Goal: Download file/media

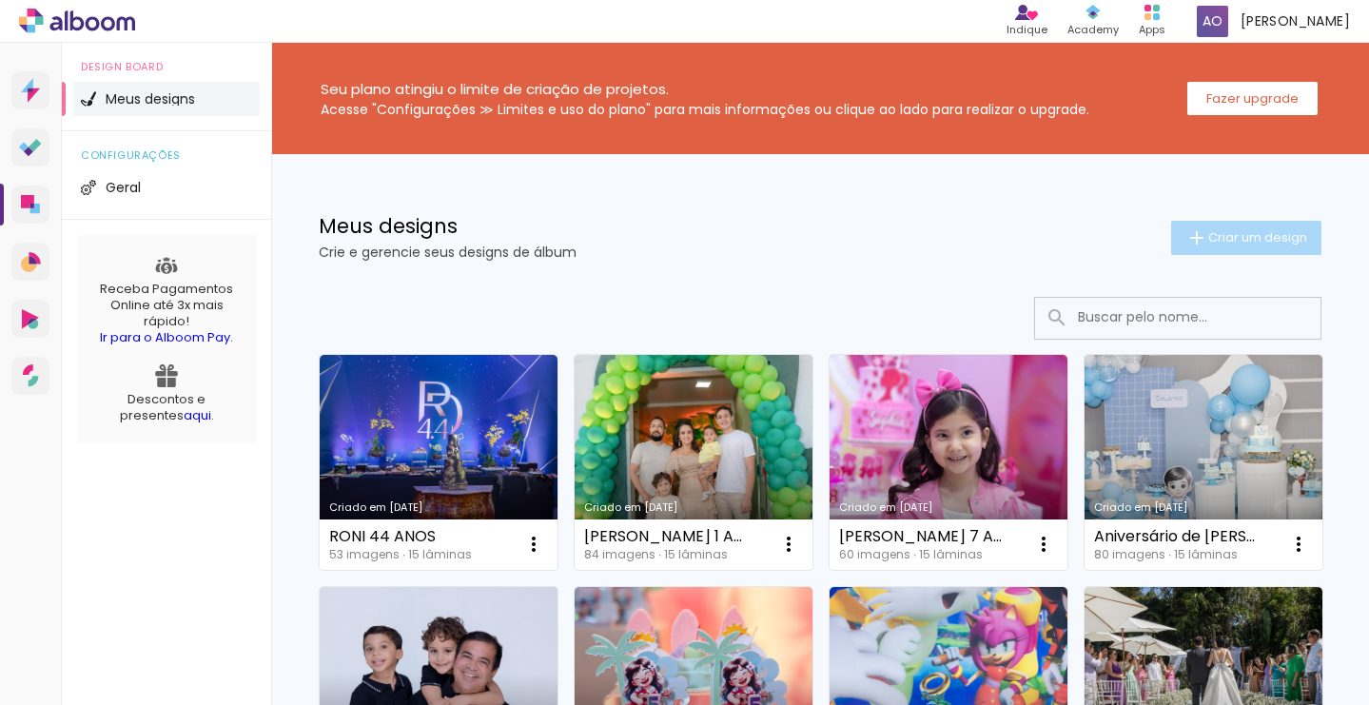
click at [1249, 241] on span "Criar um design" at bounding box center [1257, 237] width 99 height 12
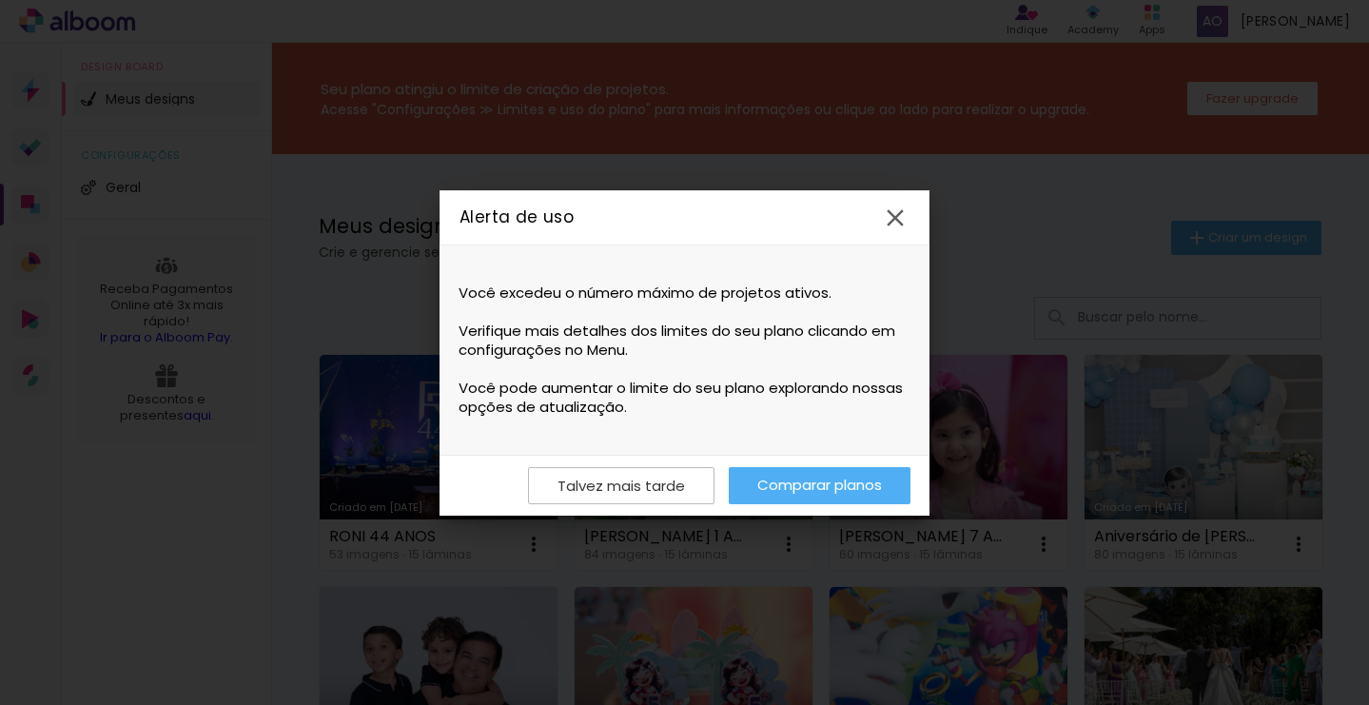
click at [905, 220] on iron-icon at bounding box center [895, 218] width 29 height 29
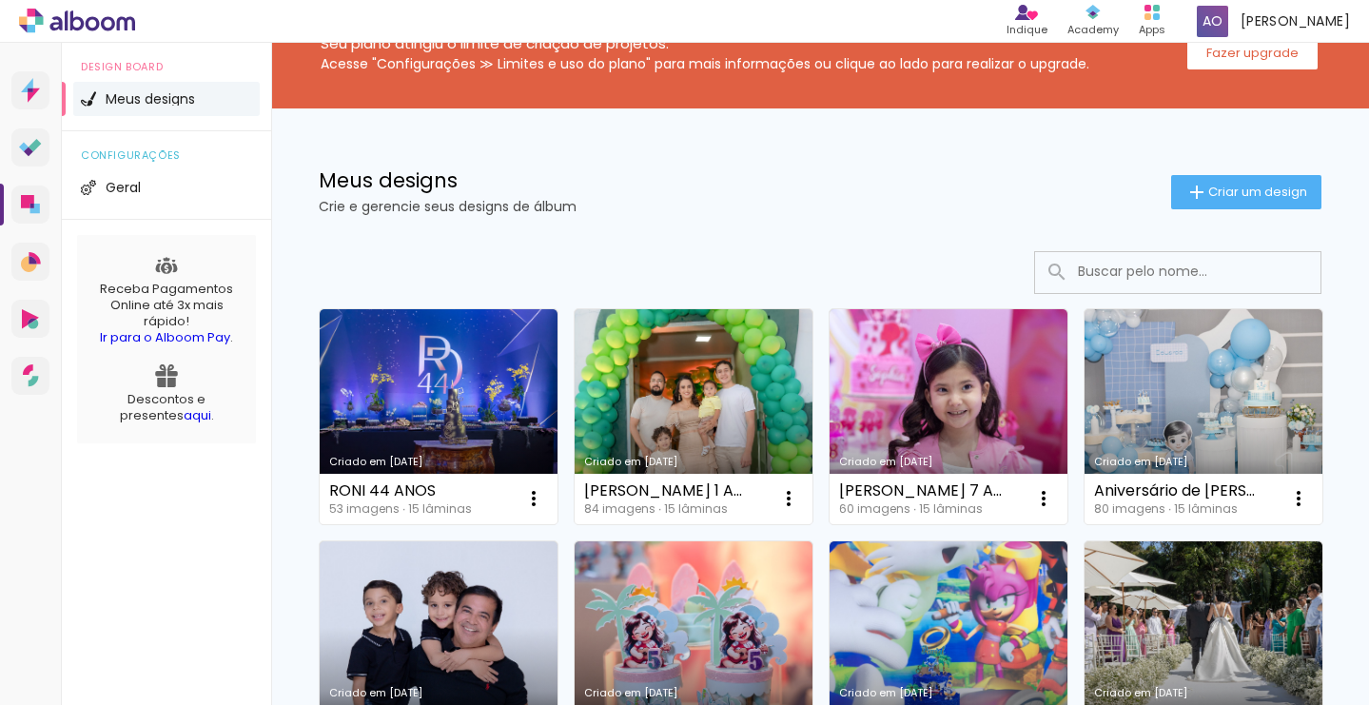
scroll to position [49, 0]
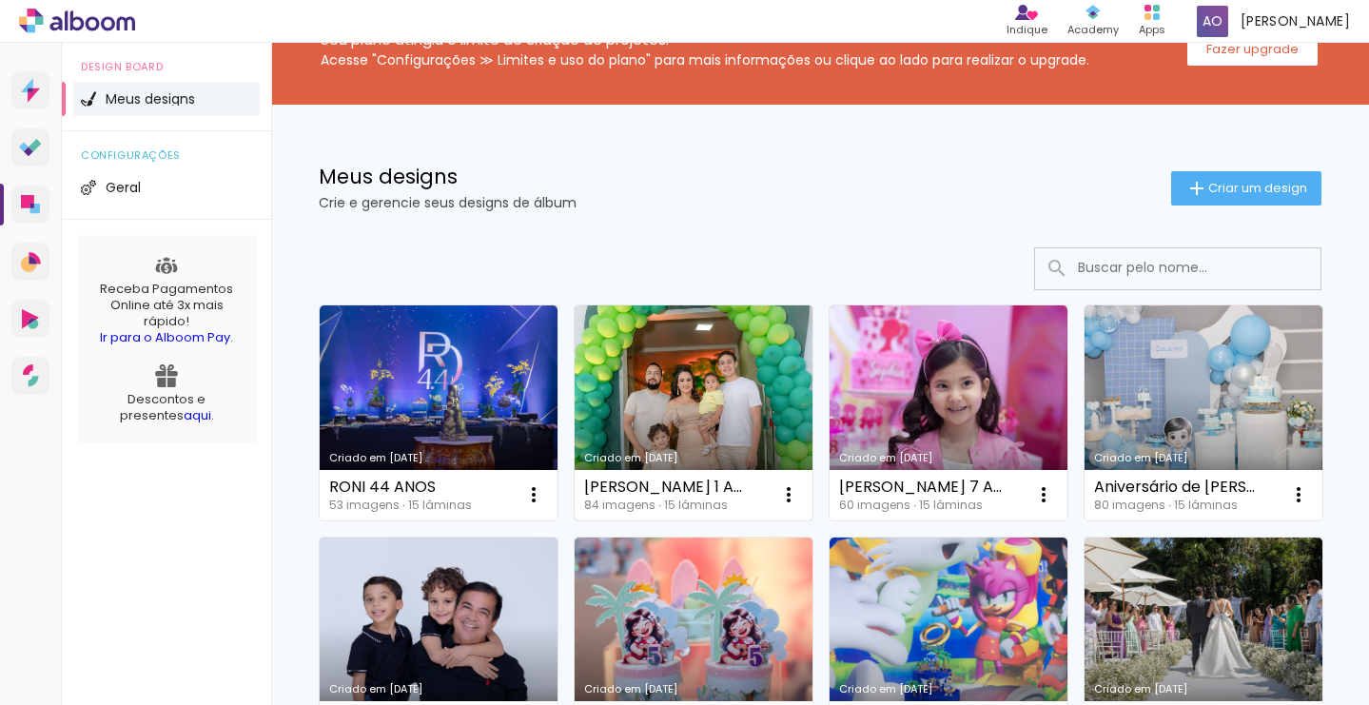
click at [653, 374] on link "Criado em [DATE]" at bounding box center [694, 412] width 238 height 215
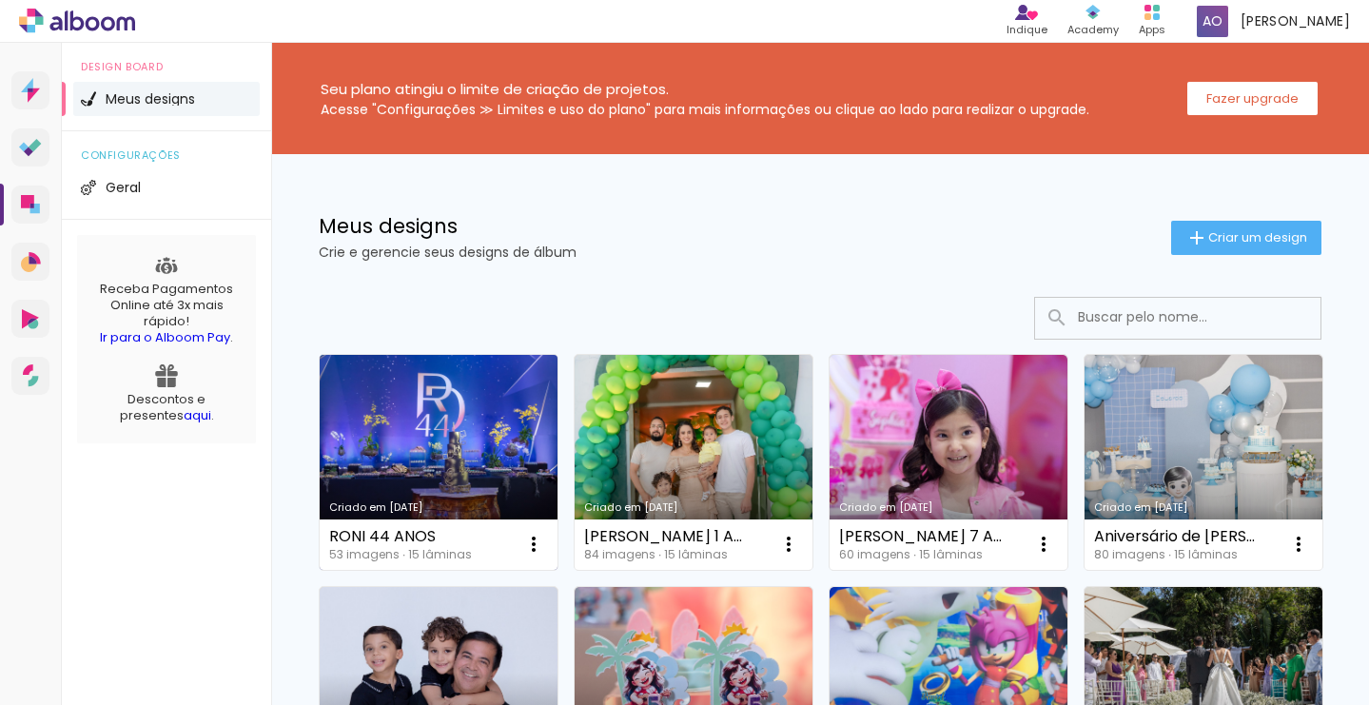
click at [497, 489] on link "Criado em [DATE]" at bounding box center [439, 462] width 238 height 215
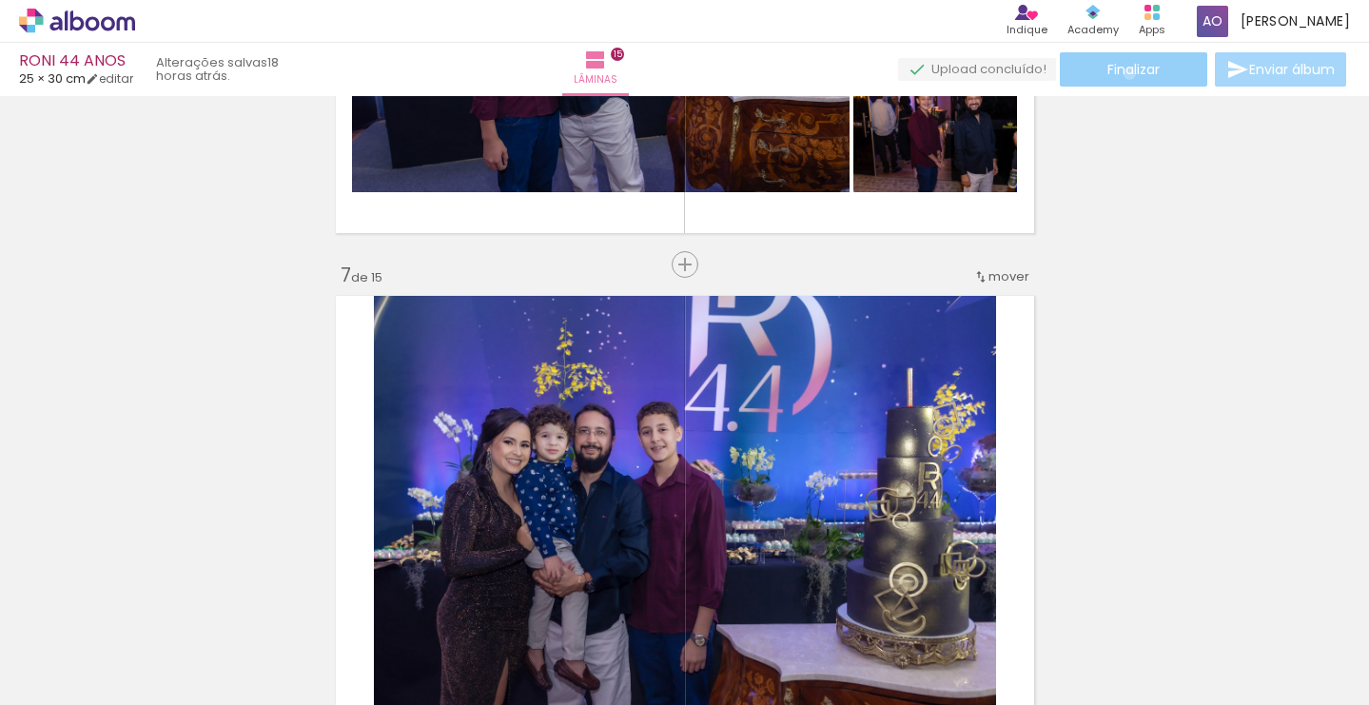
click at [1122, 73] on span "Finalizar" at bounding box center [1133, 69] width 52 height 13
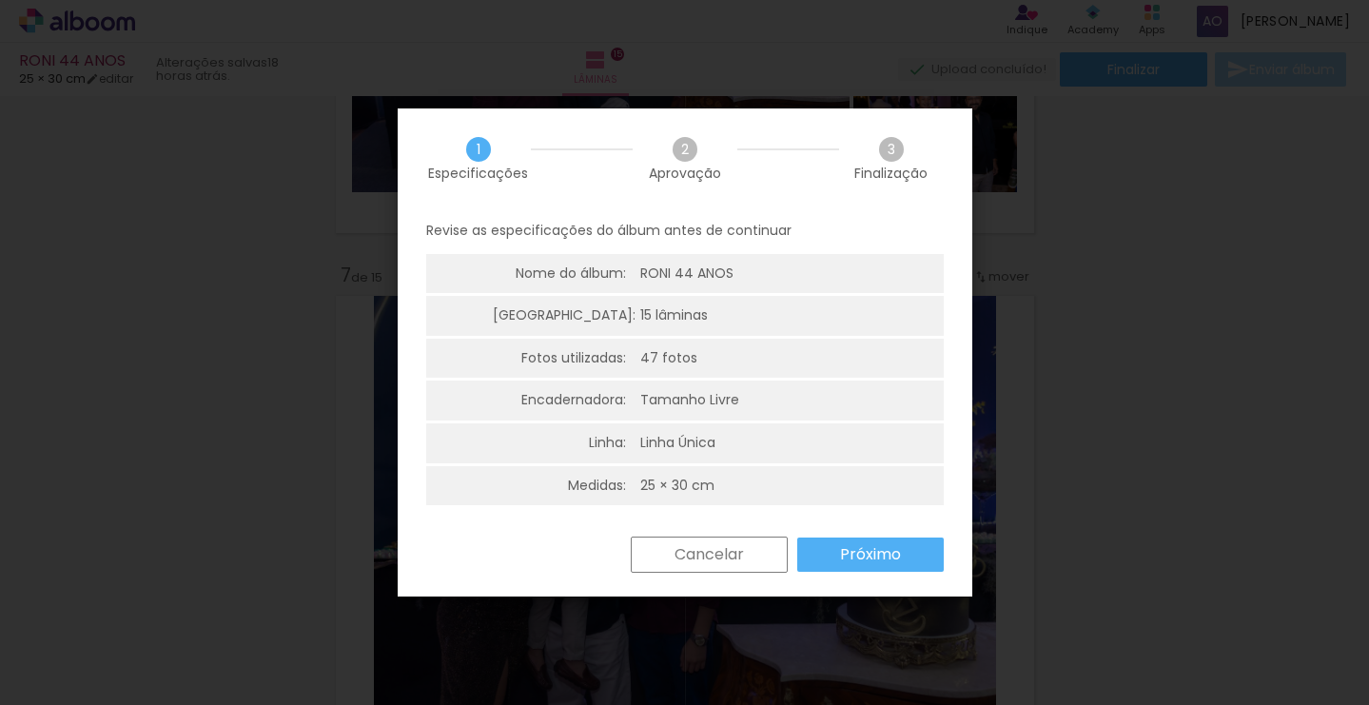
click at [0, 0] on slot "Próximo" at bounding box center [0, 0] width 0 height 0
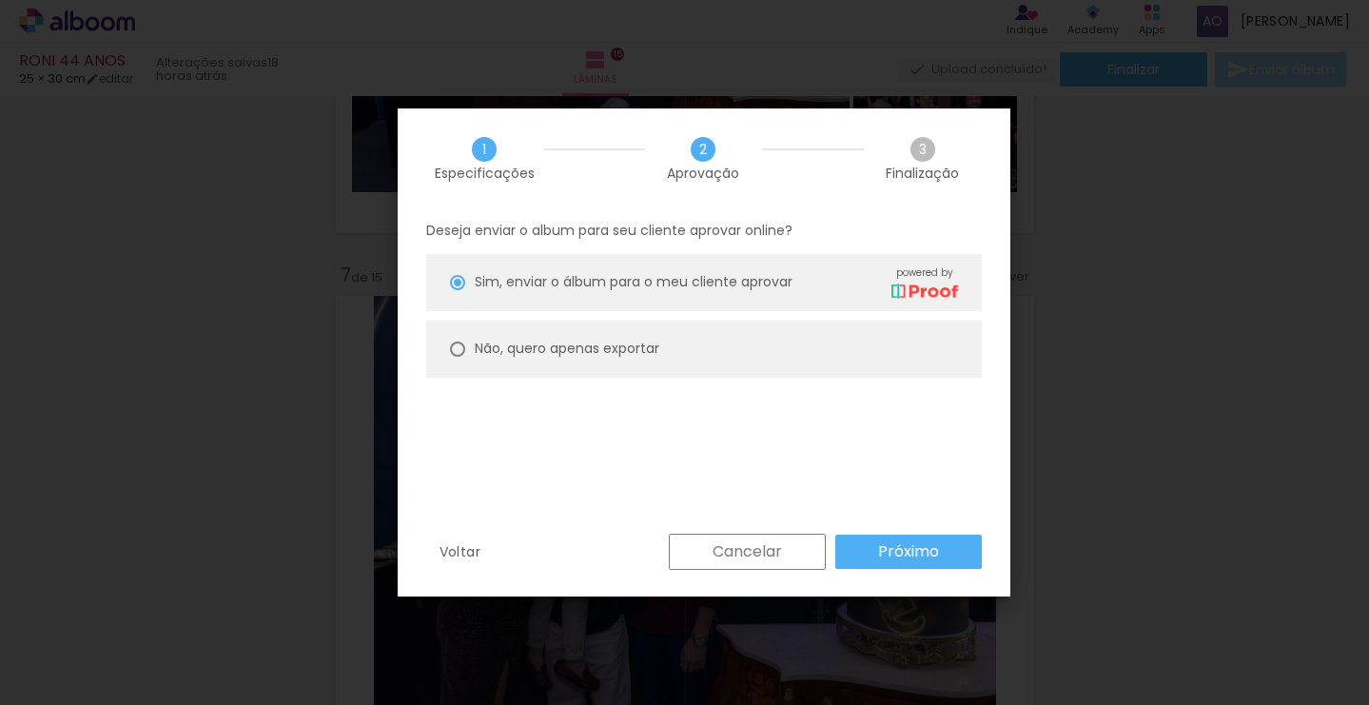
click at [708, 351] on paper-radio-button "Não, quero apenas exportar" at bounding box center [703, 349] width 555 height 57
type paper-radio-button "on"
click at [893, 536] on paper-button "Próximo" at bounding box center [908, 552] width 146 height 34
type input "Alta, 300 DPI"
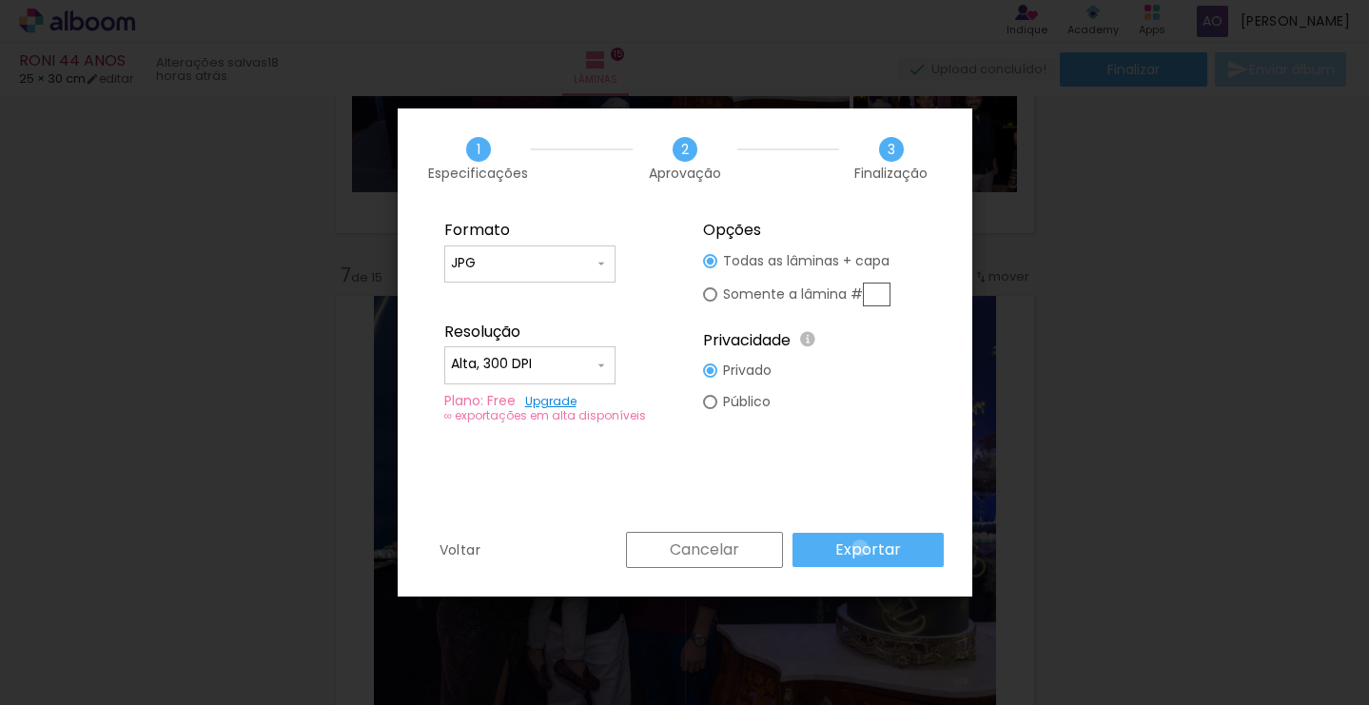
click at [0, 0] on slot "Exportar" at bounding box center [0, 0] width 0 height 0
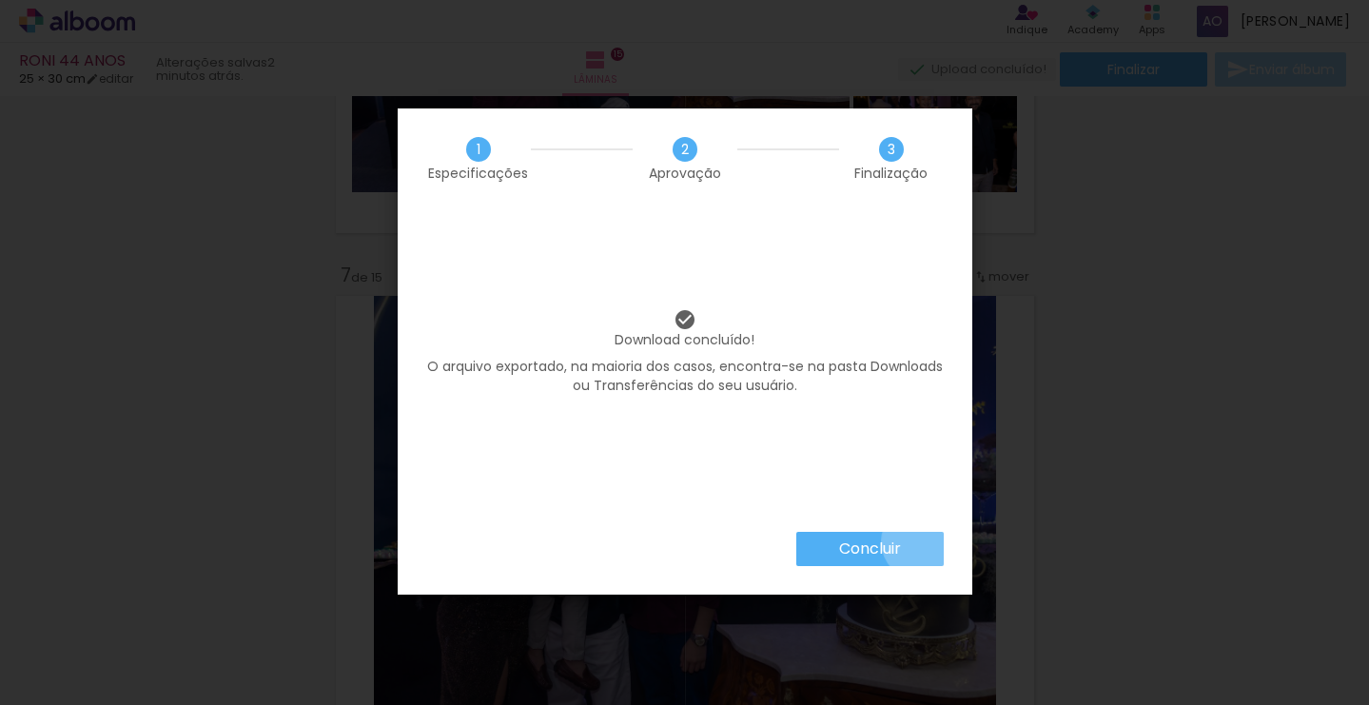
click at [918, 541] on paper-button "Concluir" at bounding box center [869, 549] width 147 height 34
